Goal: Task Accomplishment & Management: Manage account settings

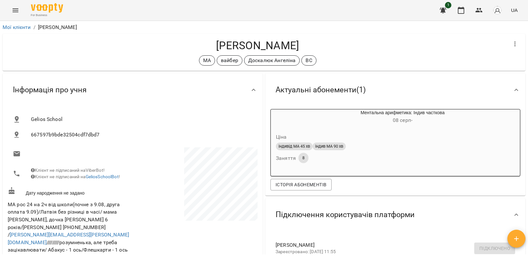
scroll to position [121, 0]
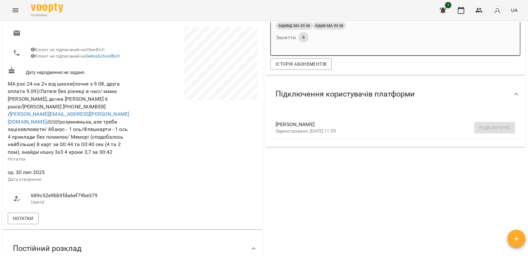
click at [14, 12] on icon "Menu" at bounding box center [16, 10] width 6 height 4
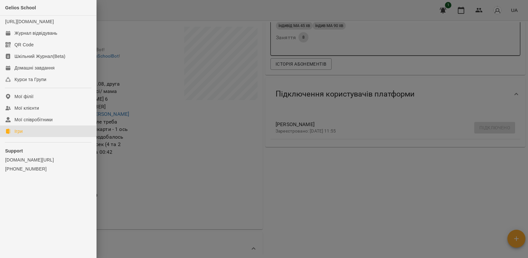
click at [26, 137] on link "Ігри" at bounding box center [48, 132] width 96 height 12
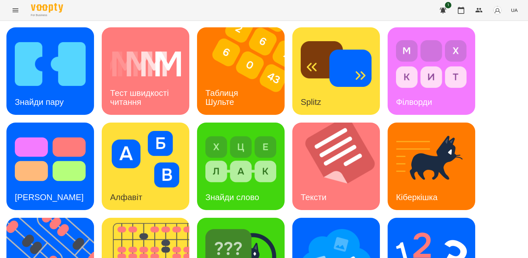
click at [15, 7] on icon "Menu" at bounding box center [16, 10] width 8 height 8
click at [14, 13] on icon "Menu" at bounding box center [16, 10] width 8 height 8
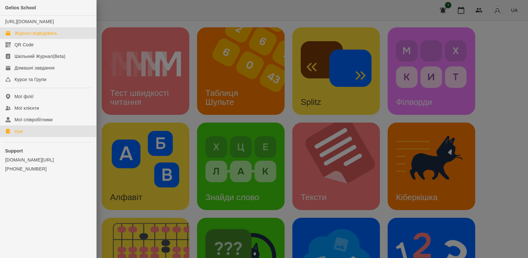
click at [36, 36] on div "Журнал відвідувань" at bounding box center [35, 33] width 43 height 6
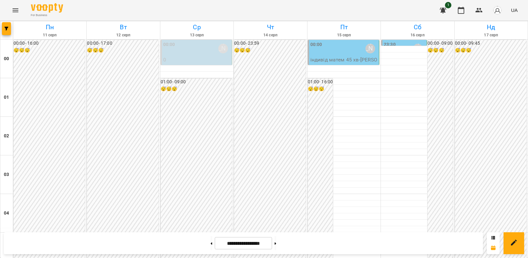
scroll to position [604, 0]
click at [276, 244] on button at bounding box center [276, 243] width 2 height 14
type input "**********"
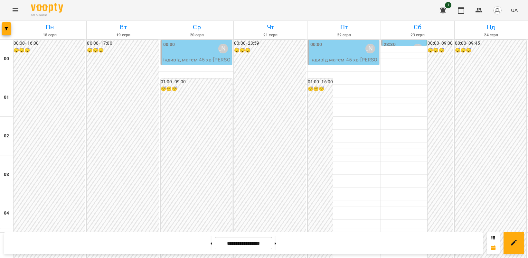
click at [13, 10] on icon "Menu" at bounding box center [16, 10] width 6 height 4
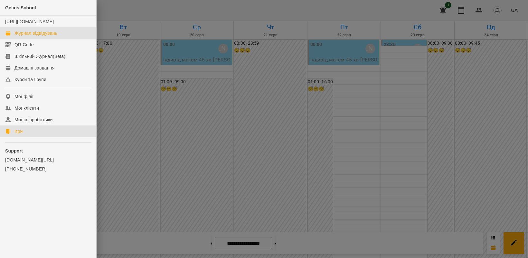
click at [28, 137] on link "Ігри" at bounding box center [48, 132] width 96 height 12
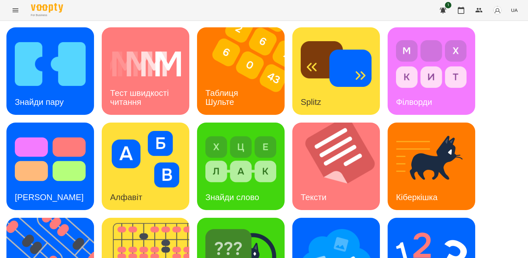
click at [516, 11] on span "UA" at bounding box center [514, 10] width 7 height 7
click at [503, 53] on div "Русский" at bounding box center [502, 48] width 33 height 12
click at [53, 218] on img at bounding box center [54, 262] width 96 height 88
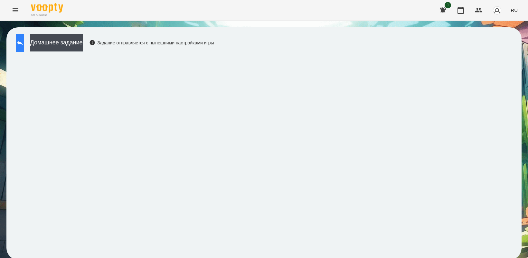
click at [23, 44] on icon at bounding box center [20, 43] width 8 height 8
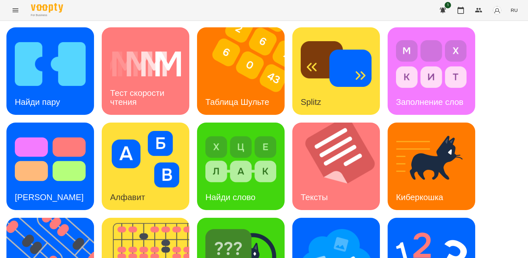
scroll to position [121, 0]
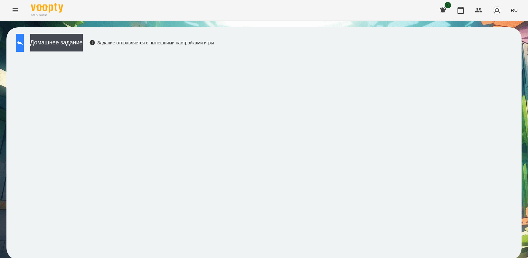
click at [23, 39] on icon at bounding box center [20, 43] width 8 height 8
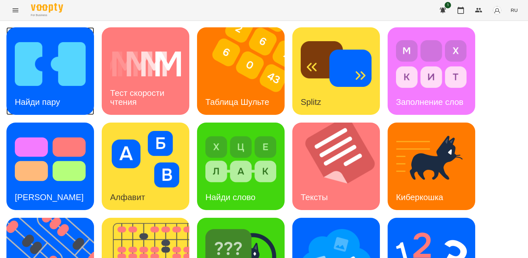
click at [49, 80] on img at bounding box center [50, 64] width 71 height 57
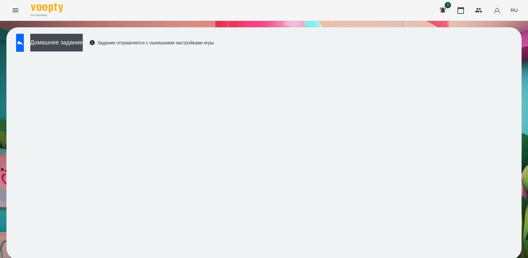
click at [370, 12] on div "For Business 1 RU" at bounding box center [264, 10] width 528 height 21
click at [22, 42] on button at bounding box center [20, 43] width 8 height 18
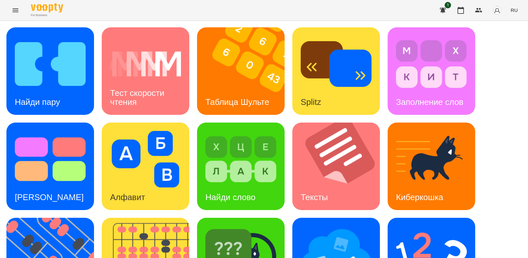
scroll to position [81, 0]
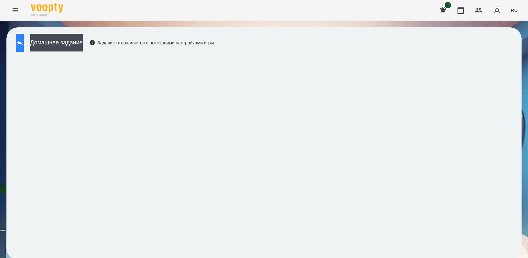
click at [23, 43] on icon at bounding box center [20, 43] width 6 height 5
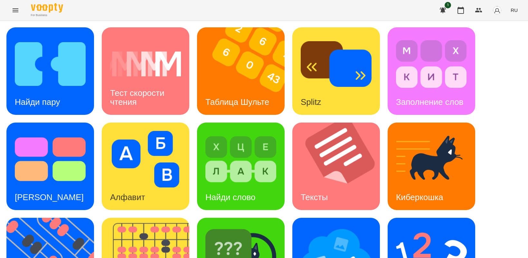
click at [495, 177] on div "Найди пару Тест скорости чтения Таблица [PERSON_NAME] Splitz Заполнение слов Те…" at bounding box center [263, 214] width 515 height 374
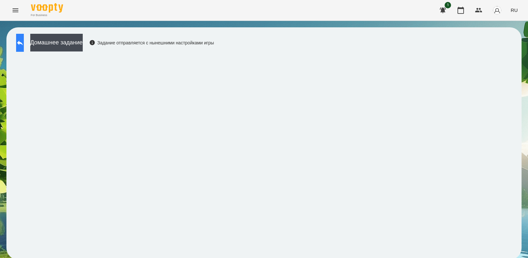
click at [24, 44] on icon at bounding box center [20, 43] width 8 height 8
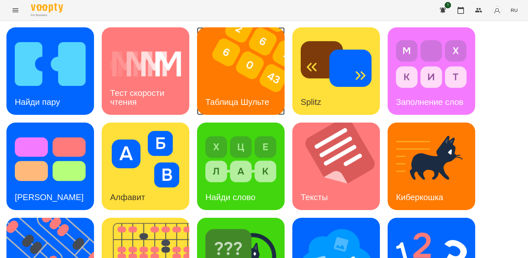
click at [255, 72] on img at bounding box center [245, 71] width 96 height 88
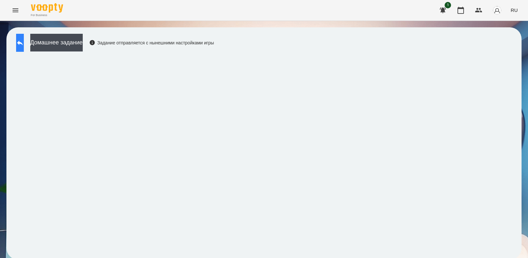
click at [22, 44] on button at bounding box center [20, 43] width 8 height 18
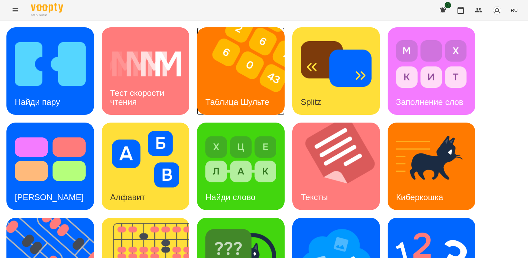
click at [241, 63] on img at bounding box center [245, 71] width 96 height 88
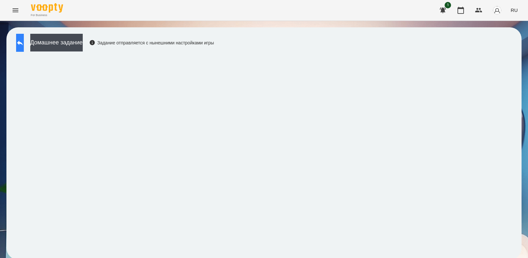
click at [24, 41] on icon at bounding box center [20, 43] width 8 height 8
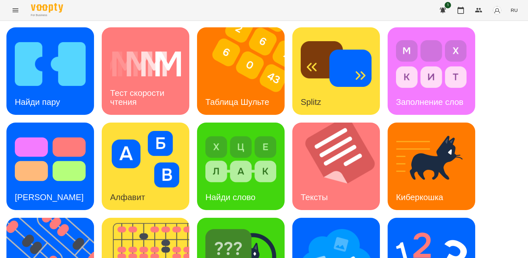
scroll to position [149, 0]
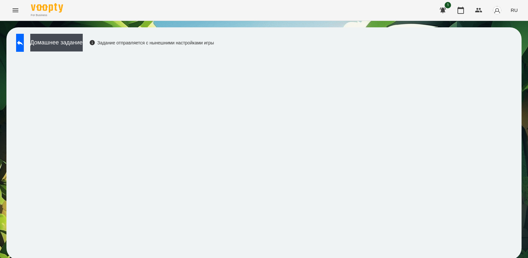
click at [14, 9] on icon "Menu" at bounding box center [16, 10] width 6 height 4
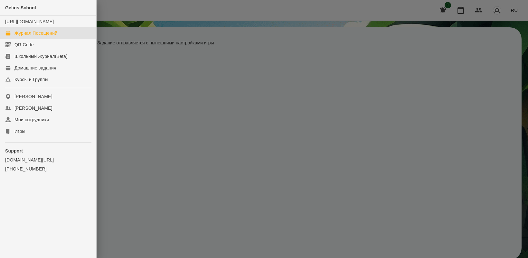
click at [22, 36] on div "Журнал Посещений" at bounding box center [35, 33] width 43 height 6
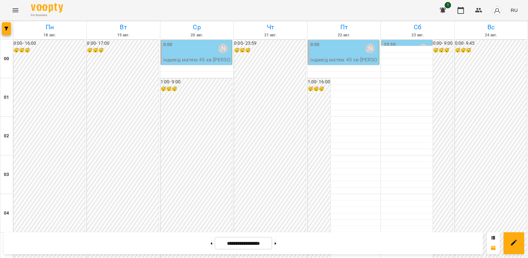
scroll to position [564, 0]
drag, startPoint x: 202, startPoint y: 244, endPoint x: 273, endPoint y: 188, distance: 90.7
click at [211, 244] on button at bounding box center [212, 243] width 2 height 14
type input "**********"
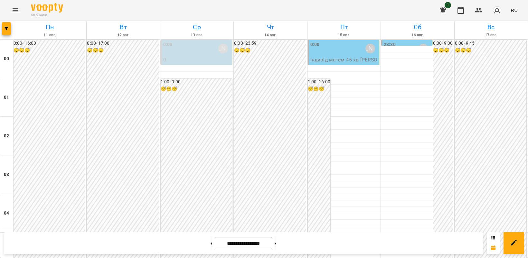
scroll to position [483, 0]
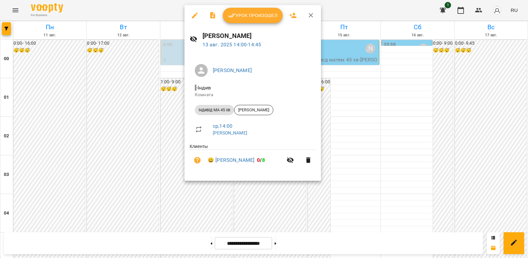
click at [246, 17] on span "Урок произошел" at bounding box center [253, 16] width 50 height 8
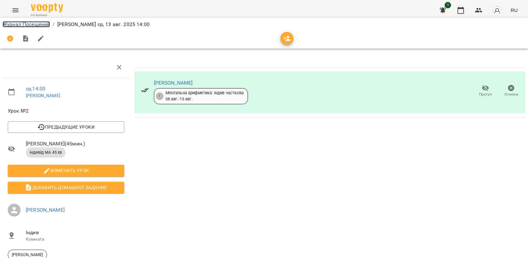
click at [22, 23] on link "Журнал Посещений" at bounding box center [26, 24] width 47 height 6
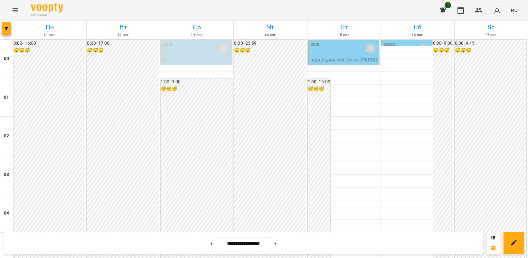
scroll to position [483, 0]
click at [15, 10] on icon "Menu" at bounding box center [16, 10] width 6 height 4
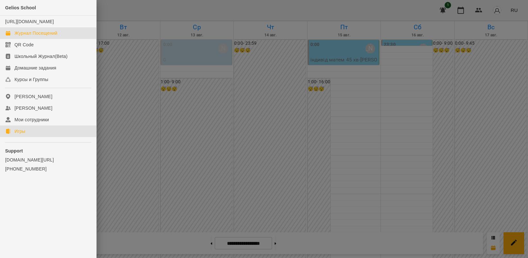
click at [24, 135] on div "Игры" at bounding box center [19, 131] width 11 height 6
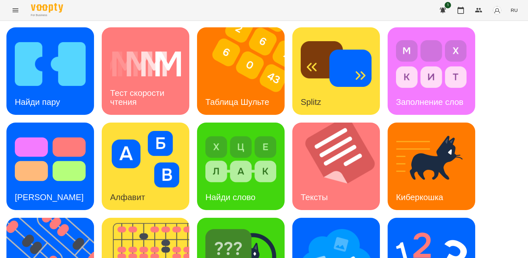
scroll to position [149, 0]
click at [36, 218] on img at bounding box center [54, 262] width 96 height 88
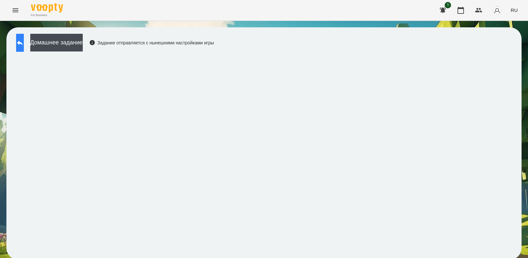
click at [21, 44] on button at bounding box center [20, 43] width 8 height 18
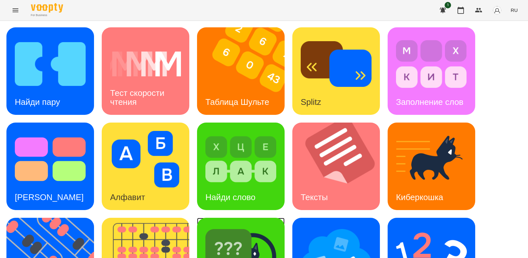
click at [252, 234] on img at bounding box center [241, 254] width 71 height 57
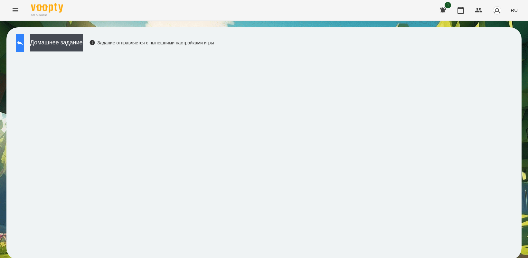
click at [23, 42] on icon at bounding box center [20, 43] width 6 height 5
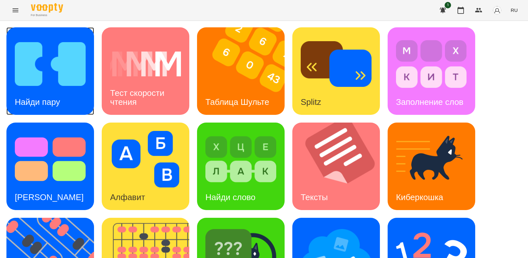
click at [59, 82] on img at bounding box center [50, 64] width 71 height 57
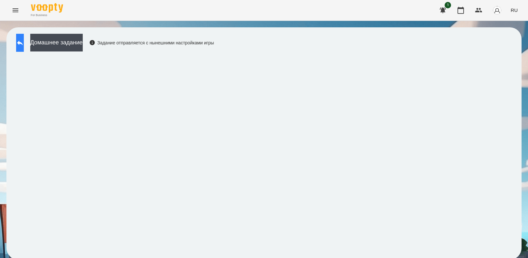
click at [24, 43] on button at bounding box center [20, 43] width 8 height 18
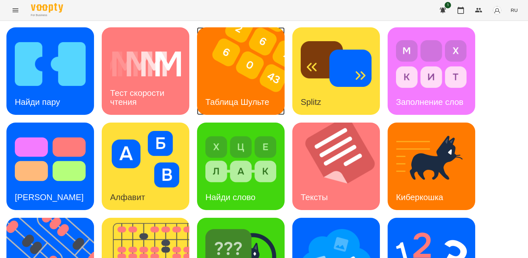
click at [247, 79] on img at bounding box center [245, 71] width 96 height 88
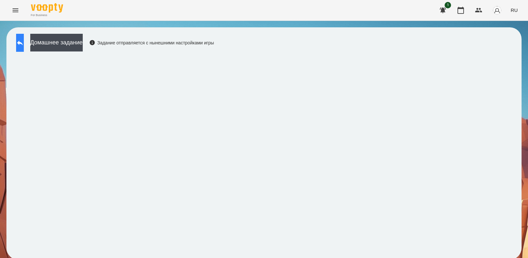
click at [24, 39] on icon at bounding box center [20, 43] width 8 height 8
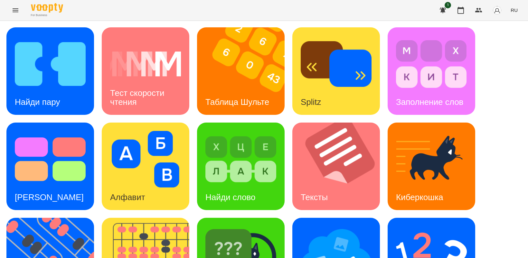
scroll to position [81, 0]
click at [334, 226] on img at bounding box center [336, 254] width 71 height 57
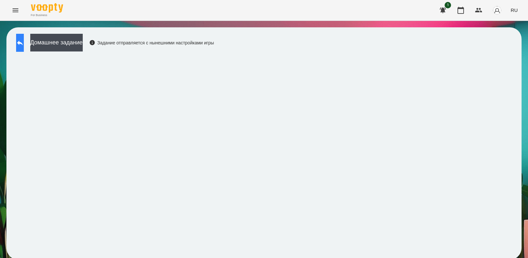
click at [23, 44] on icon at bounding box center [20, 43] width 6 height 5
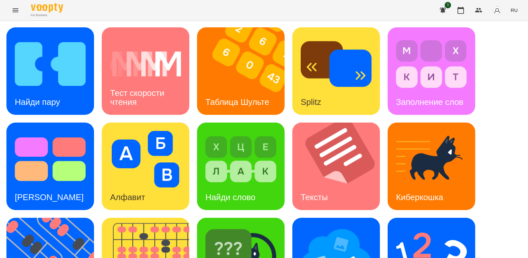
scroll to position [149, 0]
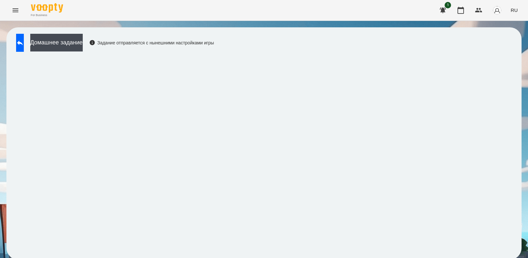
scroll to position [2, 0]
click at [23, 41] on icon at bounding box center [20, 43] width 8 height 8
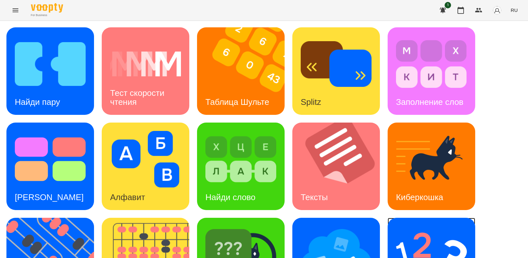
click at [437, 246] on img at bounding box center [431, 254] width 71 height 57
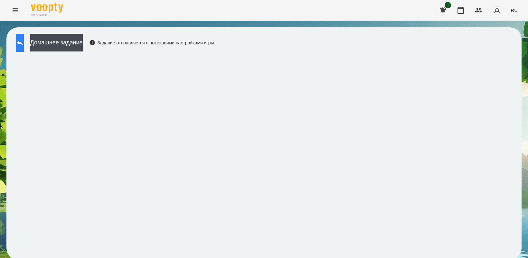
click at [24, 38] on button at bounding box center [20, 43] width 8 height 18
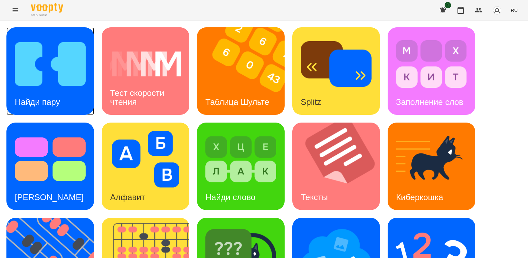
click at [44, 80] on img at bounding box center [50, 64] width 71 height 57
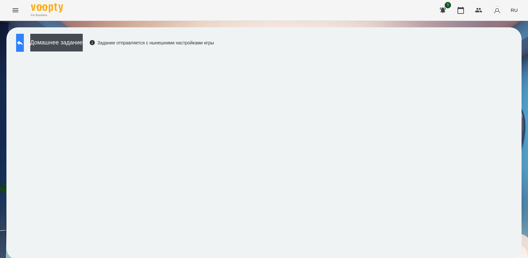
click at [24, 46] on icon at bounding box center [20, 43] width 8 height 8
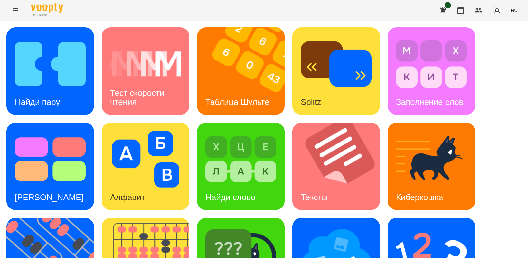
scroll to position [149, 0]
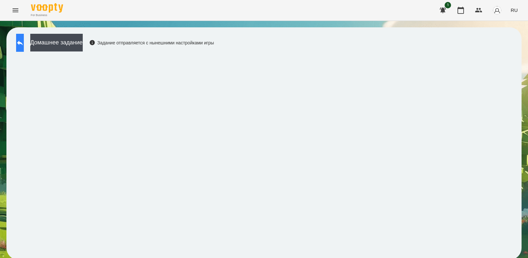
click at [24, 47] on button at bounding box center [20, 43] width 8 height 18
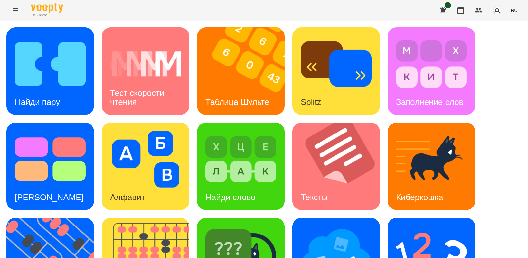
scroll to position [81, 0]
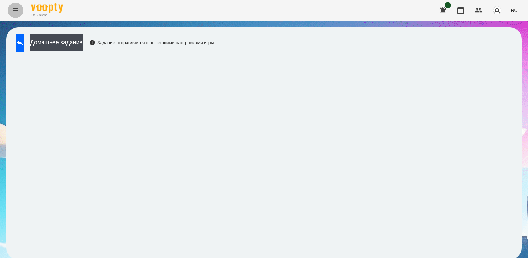
click at [17, 10] on icon "Menu" at bounding box center [16, 10] width 6 height 4
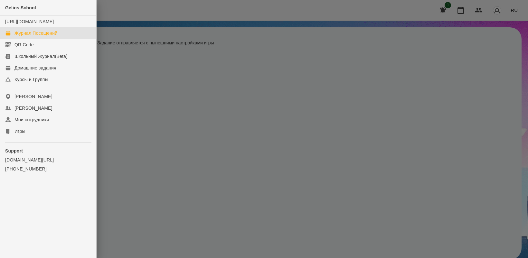
click at [47, 36] on div "Журнал Посещений" at bounding box center [35, 33] width 43 height 6
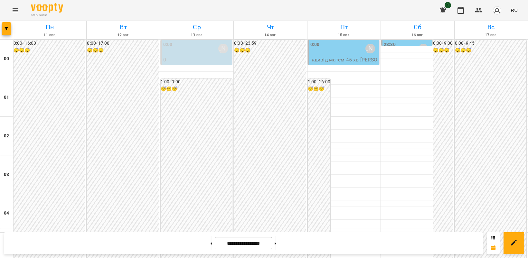
scroll to position [523, 0]
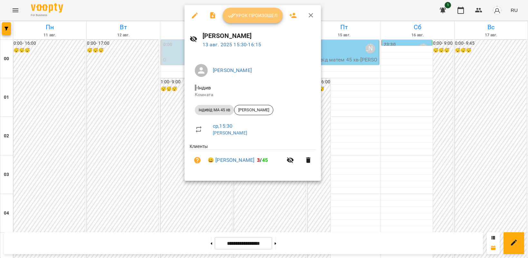
click at [247, 14] on span "Урок произошел" at bounding box center [253, 16] width 50 height 8
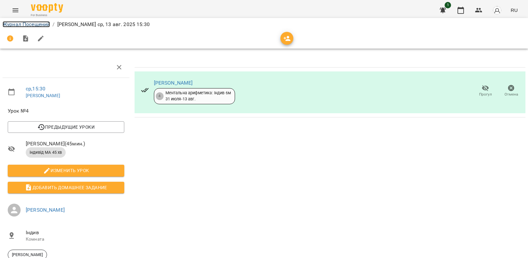
click at [16, 24] on link "Журнал Посещений" at bounding box center [26, 24] width 47 height 6
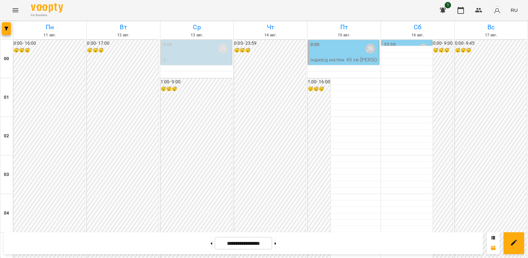
scroll to position [537, 0]
click at [18, 9] on icon "Menu" at bounding box center [16, 10] width 8 height 8
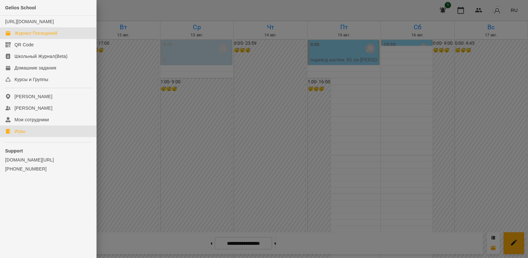
click at [23, 135] on div "Игры" at bounding box center [19, 131] width 11 height 6
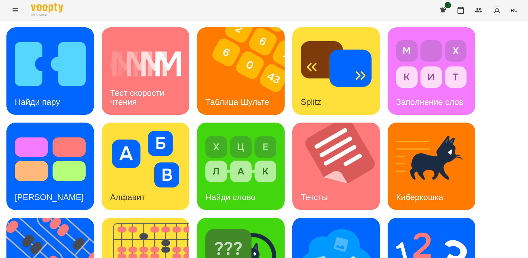
scroll to position [121, 0]
click at [47, 218] on img at bounding box center [54, 262] width 96 height 88
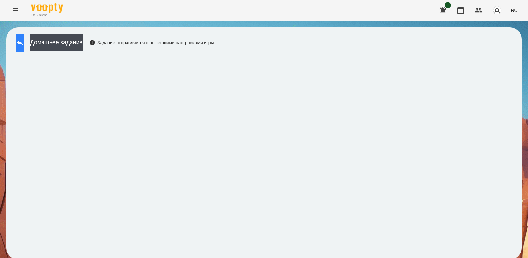
click at [23, 43] on icon at bounding box center [20, 43] width 6 height 5
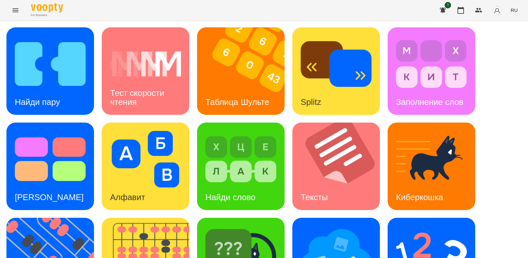
scroll to position [81, 0]
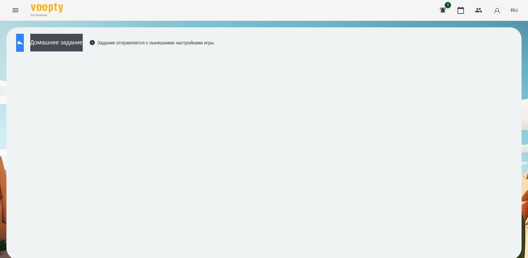
click at [24, 41] on icon at bounding box center [20, 43] width 8 height 8
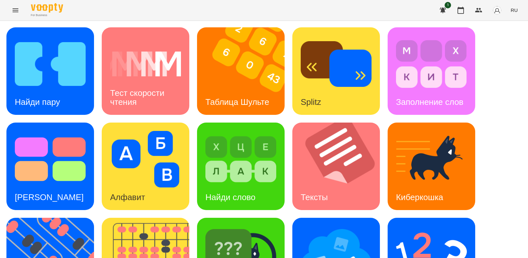
scroll to position [149, 0]
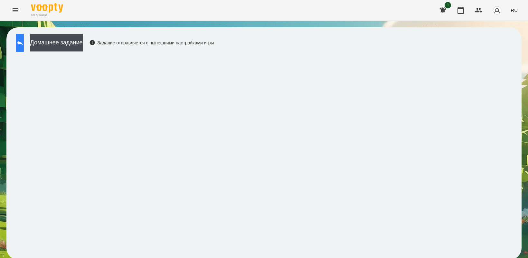
click at [20, 43] on button at bounding box center [20, 43] width 8 height 18
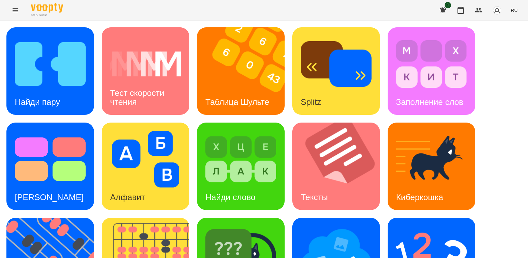
scroll to position [81, 0]
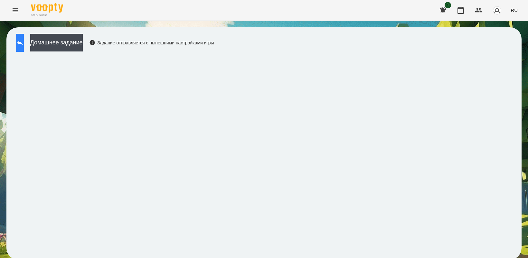
click at [24, 42] on icon at bounding box center [20, 43] width 8 height 8
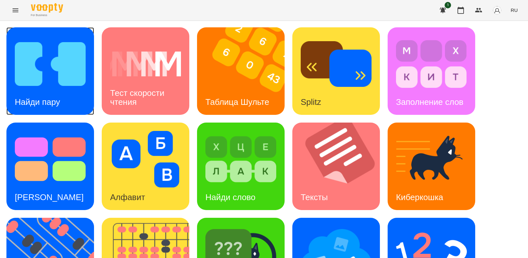
click at [46, 80] on img at bounding box center [50, 64] width 71 height 57
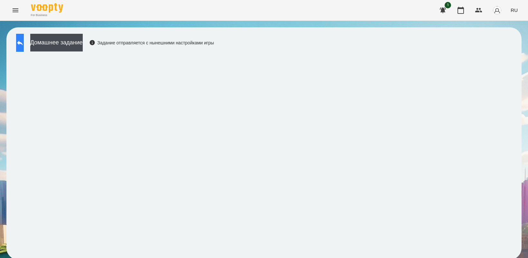
click at [23, 43] on icon at bounding box center [20, 43] width 6 height 5
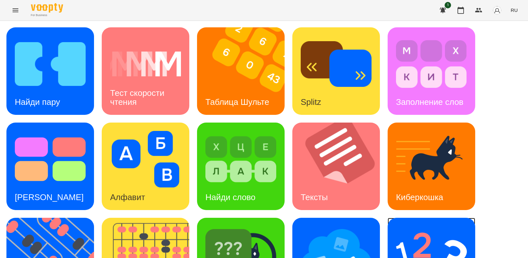
click at [418, 231] on img at bounding box center [431, 254] width 71 height 57
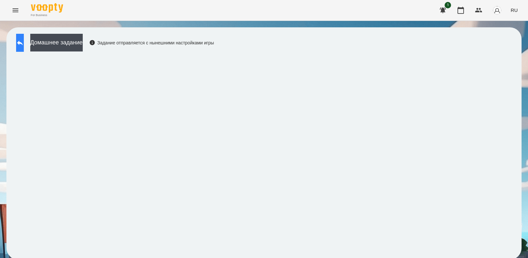
click at [24, 41] on icon at bounding box center [20, 43] width 8 height 8
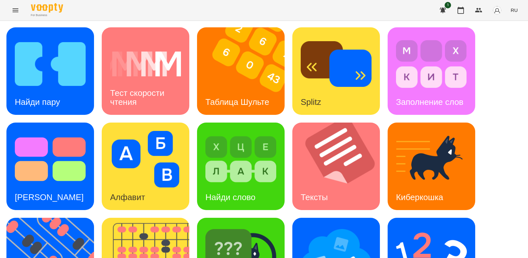
scroll to position [149, 0]
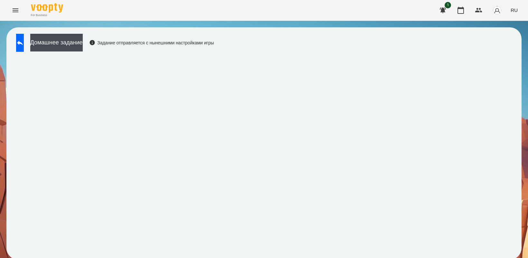
click at [12, 12] on icon "Menu" at bounding box center [16, 10] width 8 height 8
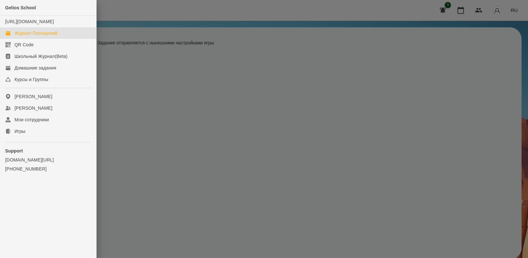
click at [47, 36] on div "Журнал Посещений" at bounding box center [35, 33] width 43 height 6
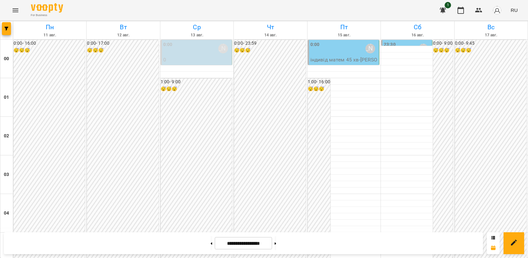
scroll to position [523, 0]
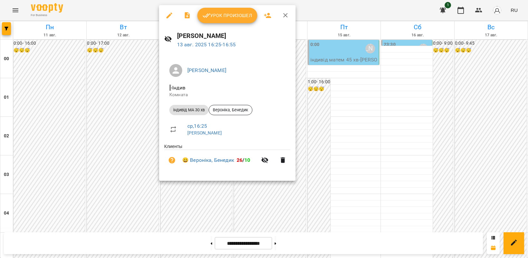
click at [227, 16] on span "Урок произошел" at bounding box center [228, 16] width 50 height 8
